Goal: Transaction & Acquisition: Purchase product/service

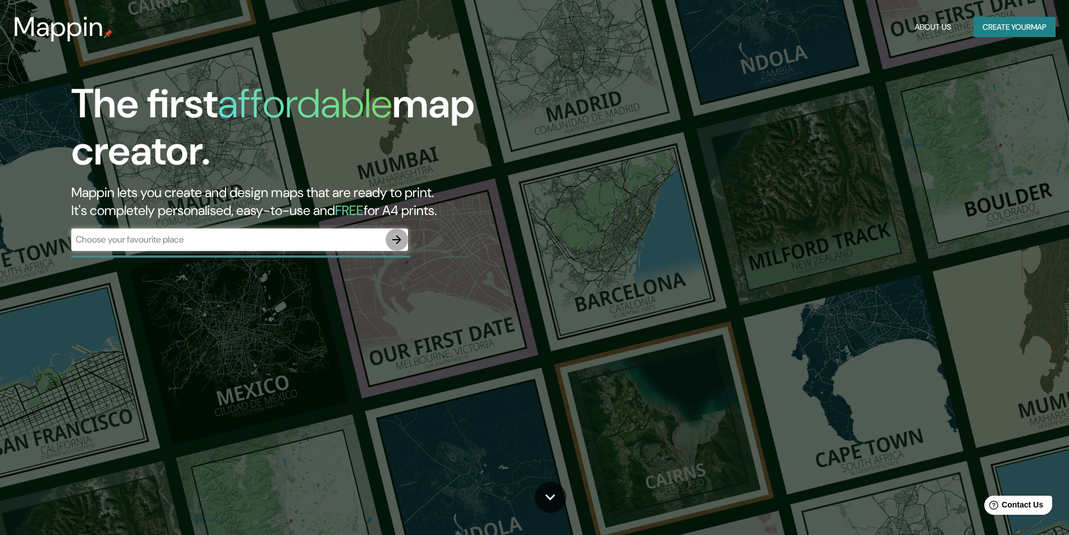
click at [399, 236] on icon "button" at bounding box center [396, 239] width 13 height 13
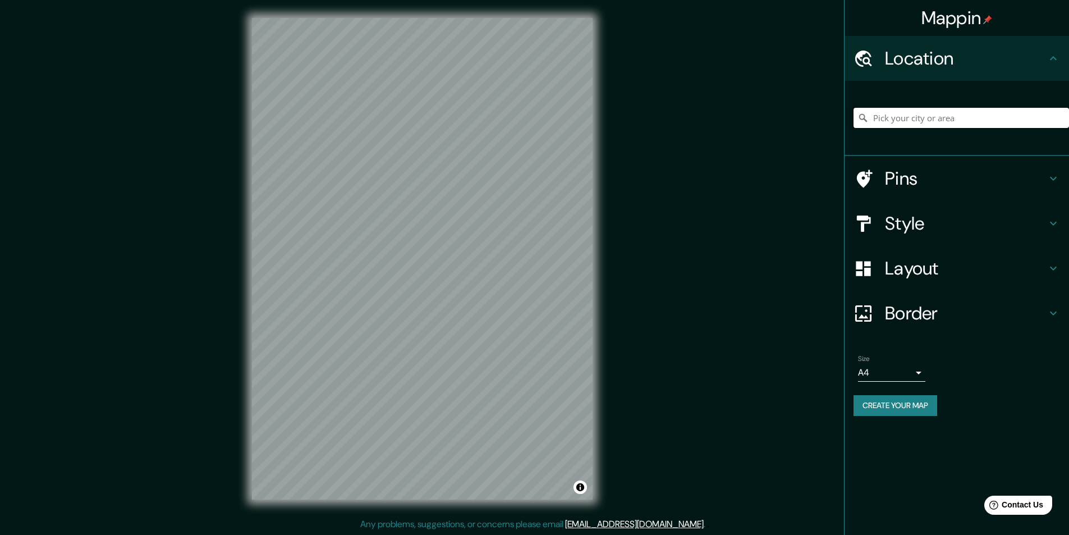
click at [963, 118] on input "Pick your city or area" at bounding box center [960, 118] width 215 height 20
click at [979, 67] on h4 "Location" at bounding box center [966, 58] width 162 height 22
click at [979, 68] on h4 "Location" at bounding box center [966, 58] width 162 height 22
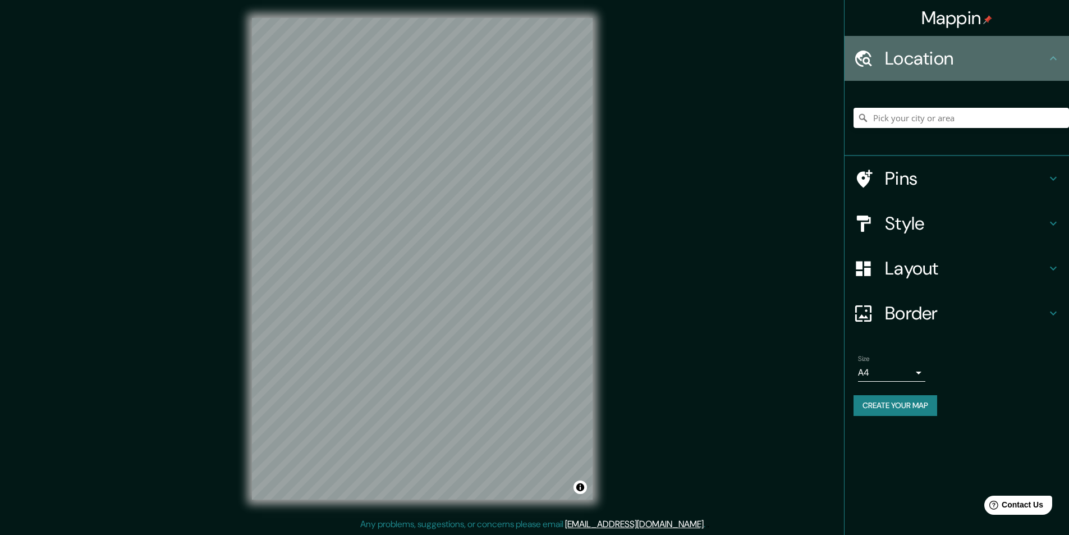
click at [979, 68] on h4 "Location" at bounding box center [966, 58] width 162 height 22
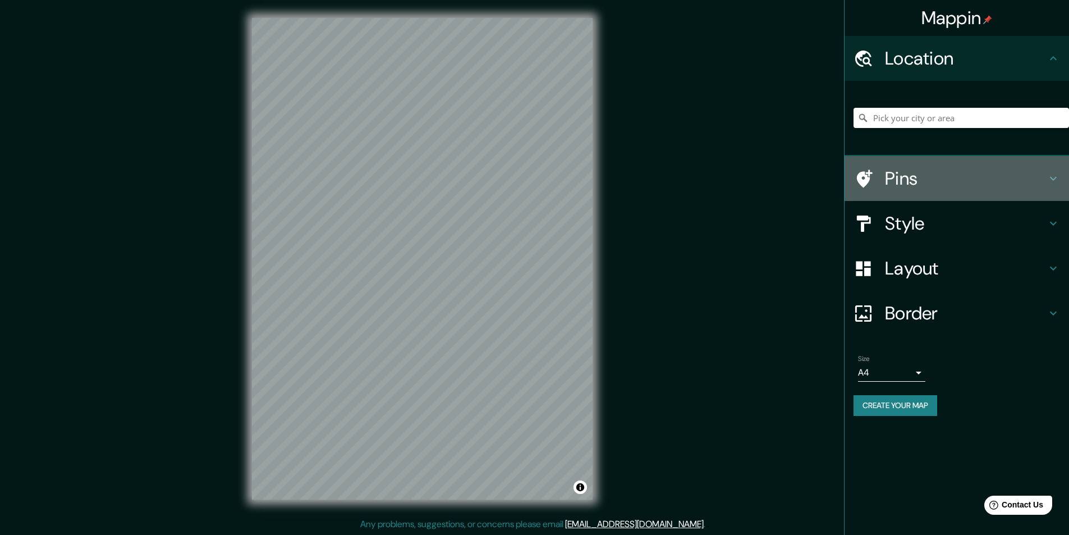
click at [948, 177] on h4 "Pins" at bounding box center [966, 178] width 162 height 22
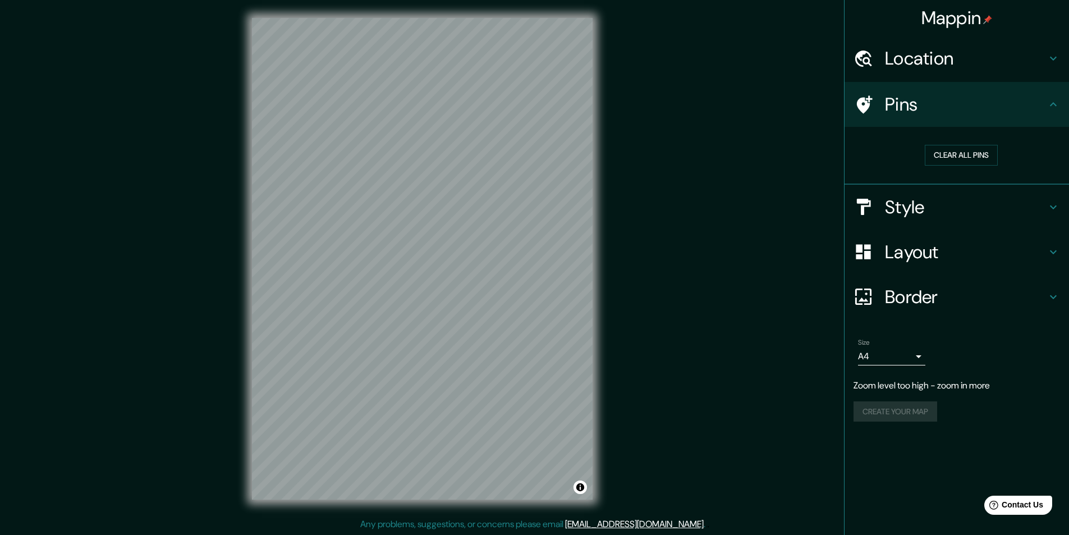
click at [963, 254] on h4 "Layout" at bounding box center [966, 252] width 162 height 22
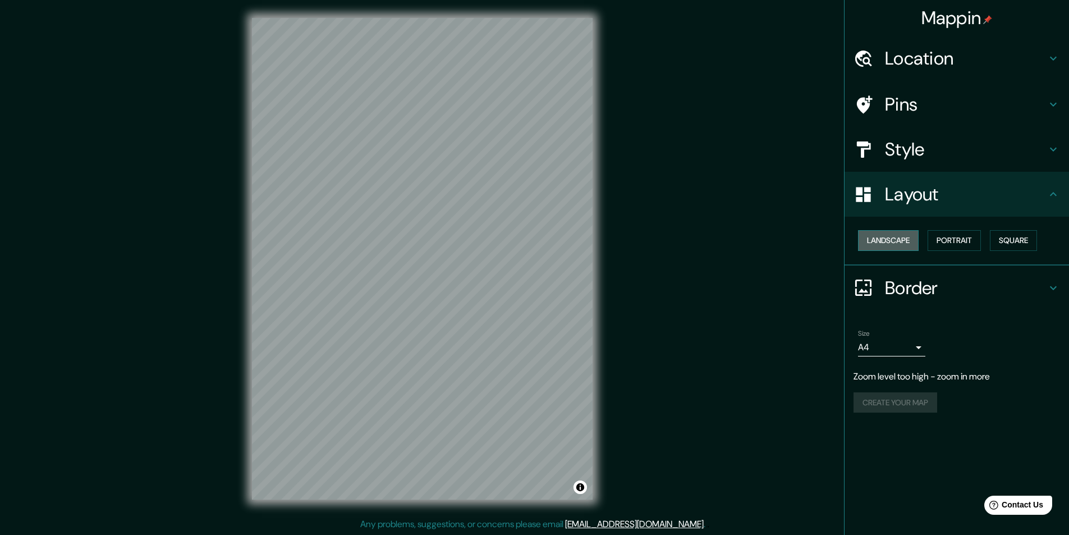
click at [885, 237] on button "Landscape" at bounding box center [888, 240] width 61 height 21
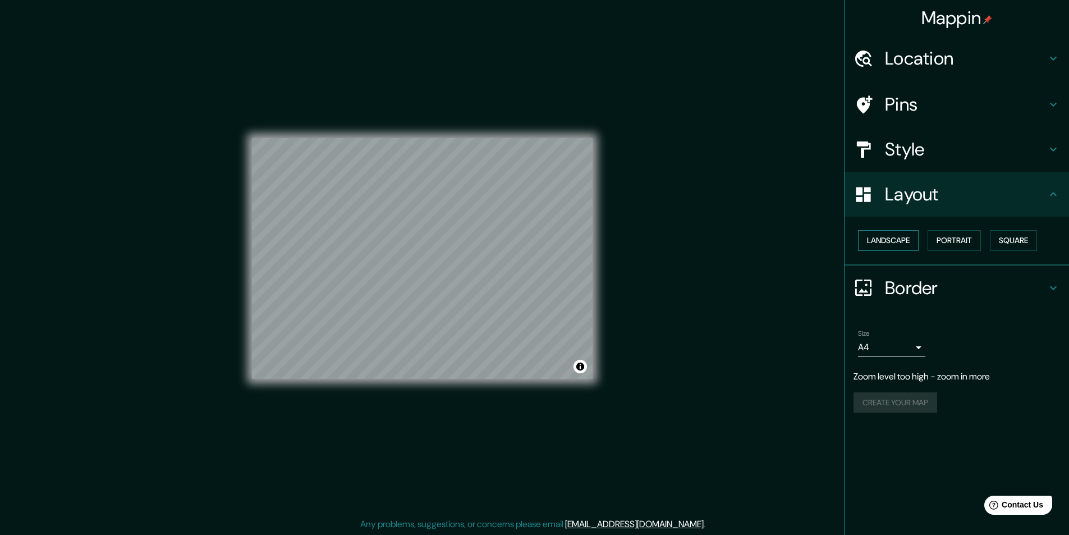
click at [905, 241] on button "Landscape" at bounding box center [888, 240] width 61 height 21
click at [945, 243] on button "Portrait" at bounding box center [953, 240] width 53 height 21
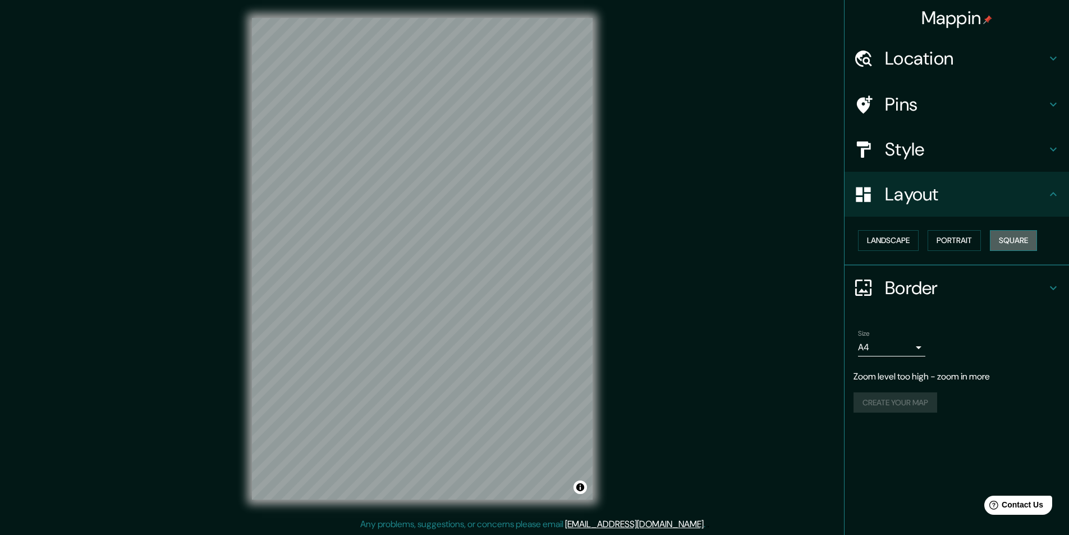
click at [1003, 243] on button "Square" at bounding box center [1012, 240] width 47 height 21
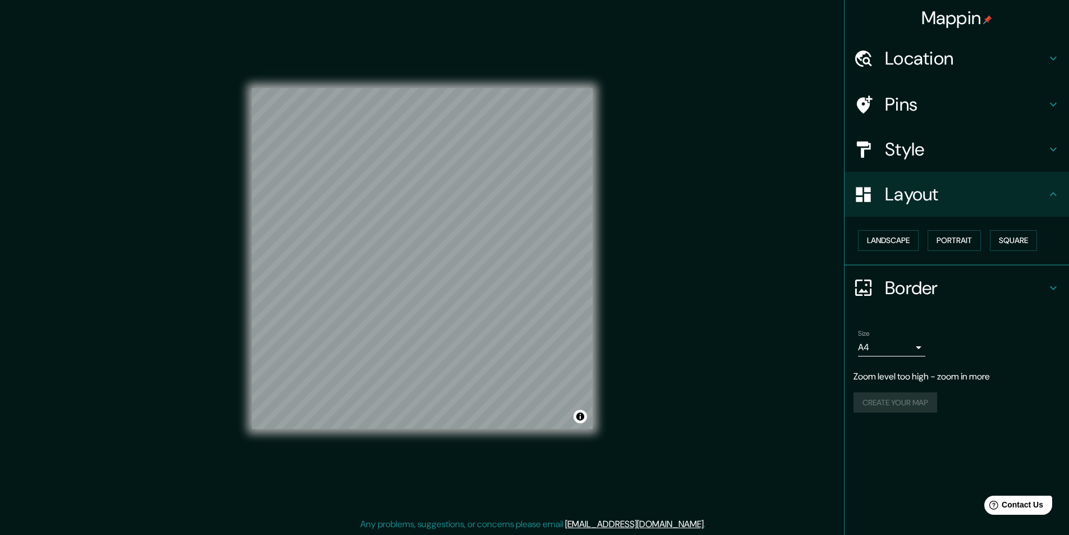
click at [892, 398] on div "Create your map" at bounding box center [956, 402] width 206 height 21
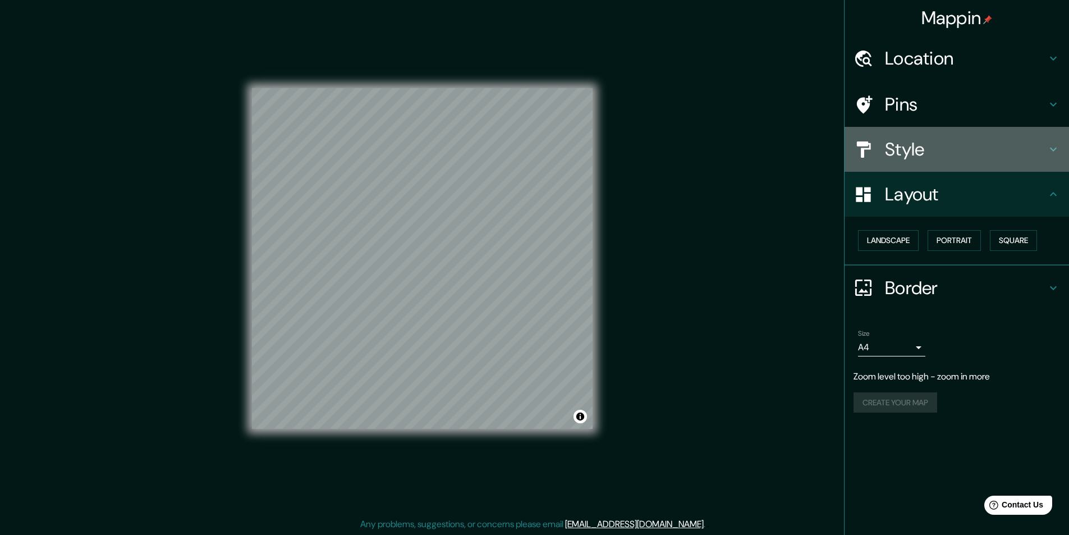
click at [950, 159] on h4 "Style" at bounding box center [966, 149] width 162 height 22
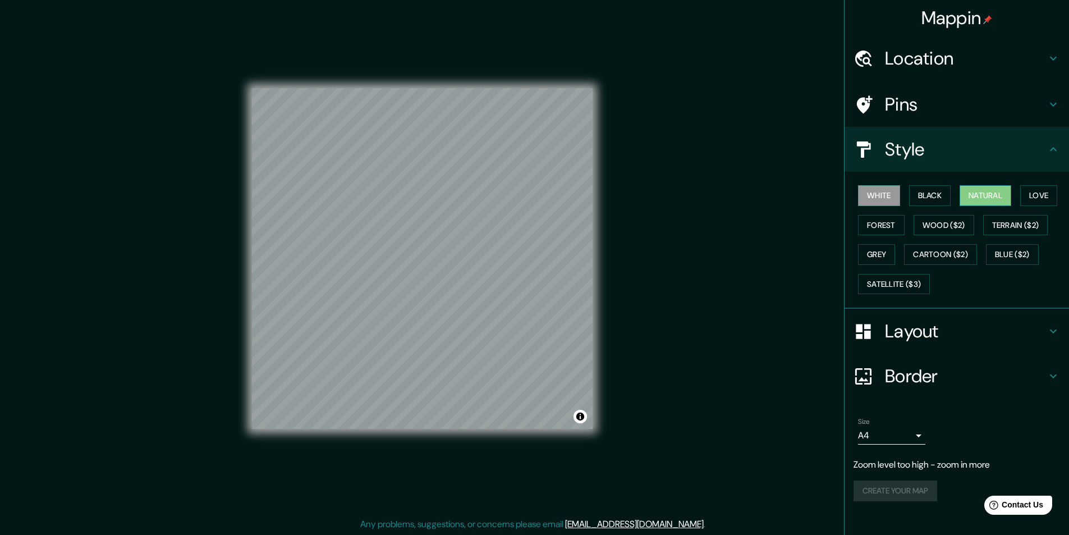
click at [1002, 197] on button "Natural" at bounding box center [985, 195] width 52 height 21
click at [1050, 202] on button "Love" at bounding box center [1038, 195] width 37 height 21
click at [1000, 200] on button "Natural" at bounding box center [985, 195] width 52 height 21
click at [1003, 225] on button "Terrain ($2)" at bounding box center [1015, 225] width 65 height 21
click at [1009, 255] on button "Blue ($2)" at bounding box center [1012, 254] width 53 height 21
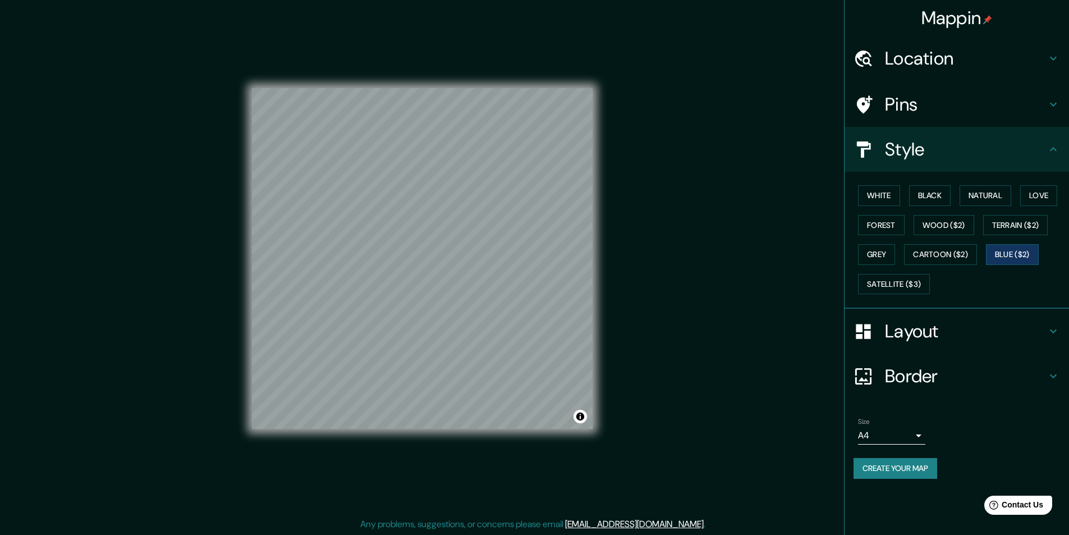
click at [989, 53] on h4 "Location" at bounding box center [966, 58] width 162 height 22
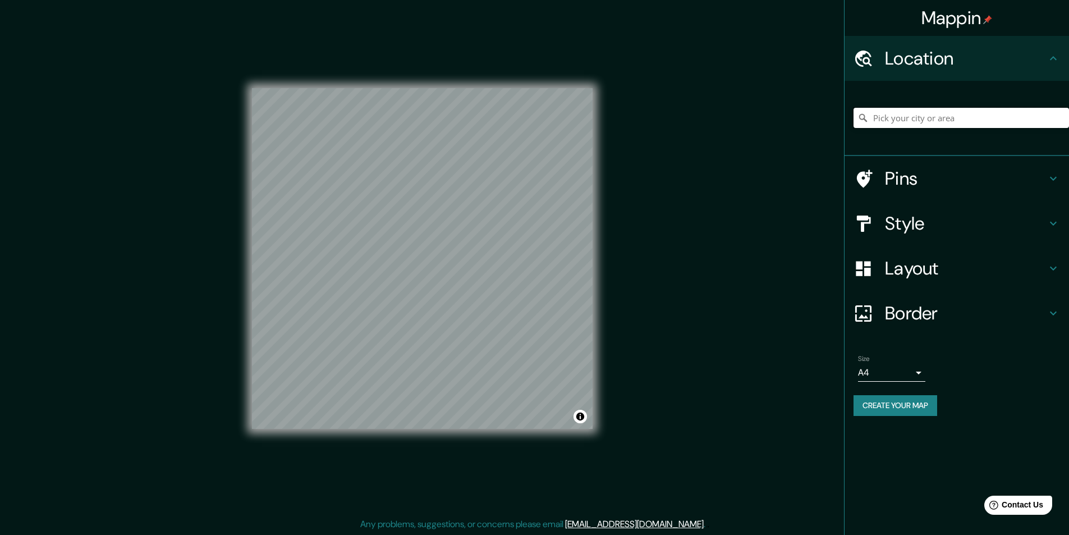
click at [926, 117] on input "Pick your city or area" at bounding box center [960, 118] width 215 height 20
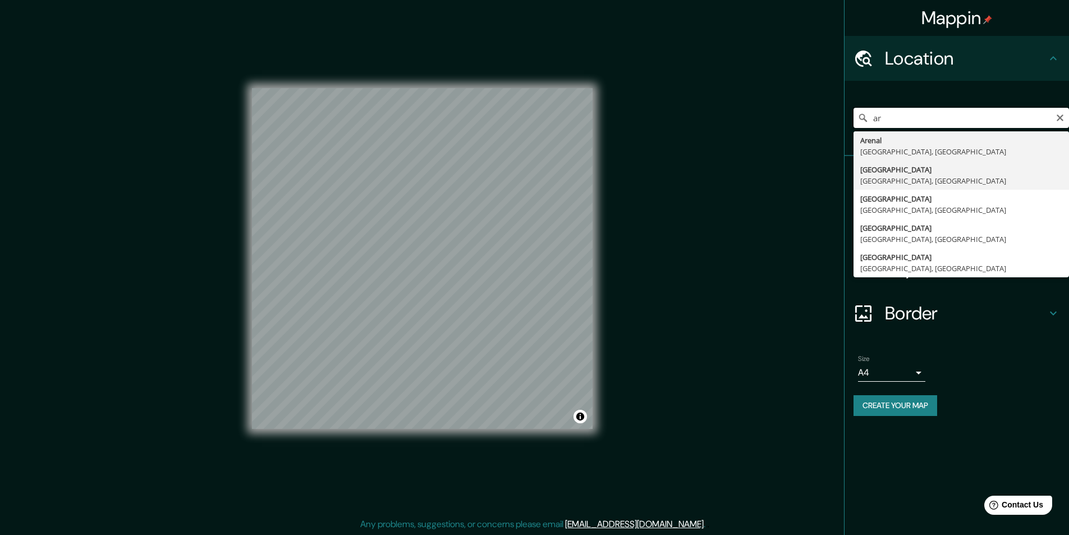
type input "a"
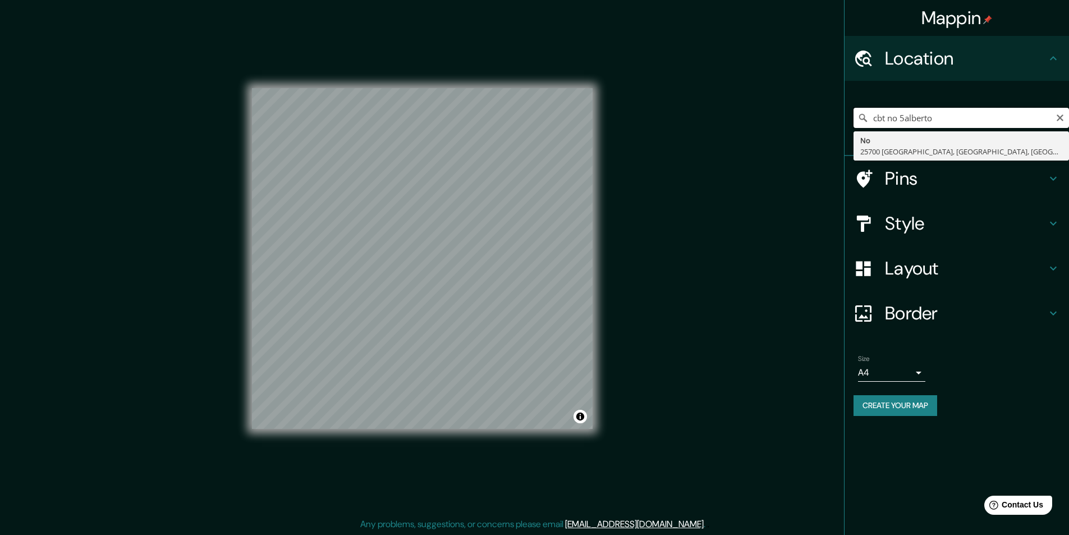
click at [904, 118] on input "cbt no 5alberto" at bounding box center [960, 118] width 215 height 20
click at [946, 120] on input "cbt no 5 [PERSON_NAME]" at bounding box center [960, 118] width 215 height 20
drag, startPoint x: 946, startPoint y: 120, endPoint x: 886, endPoint y: 125, distance: 60.2
click at [886, 125] on input "cbt no 5 [PERSON_NAME]" at bounding box center [960, 118] width 215 height 20
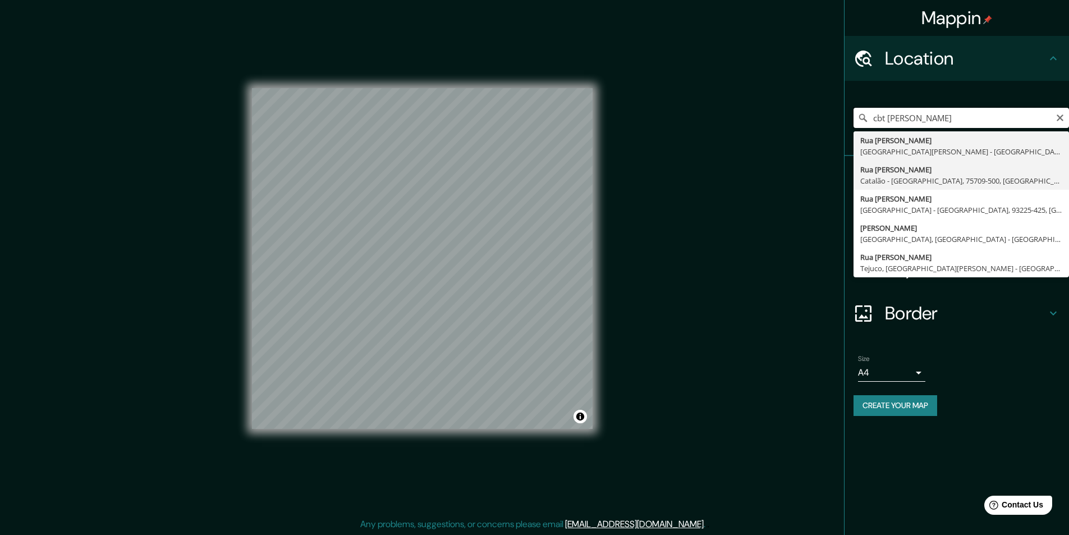
type input "cbt [PERSON_NAME]"
